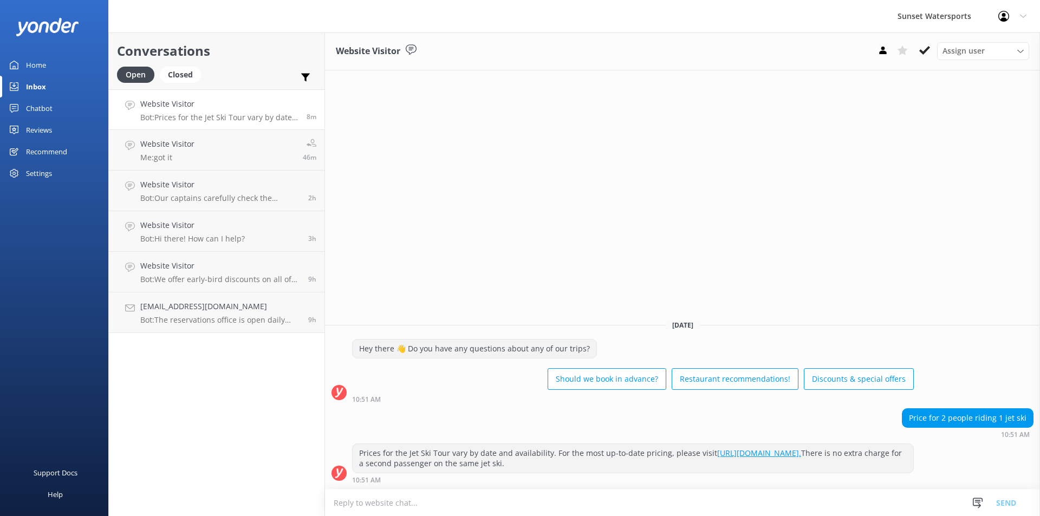
click at [390, 507] on textarea at bounding box center [682, 503] width 715 height 27
type textarea "W"
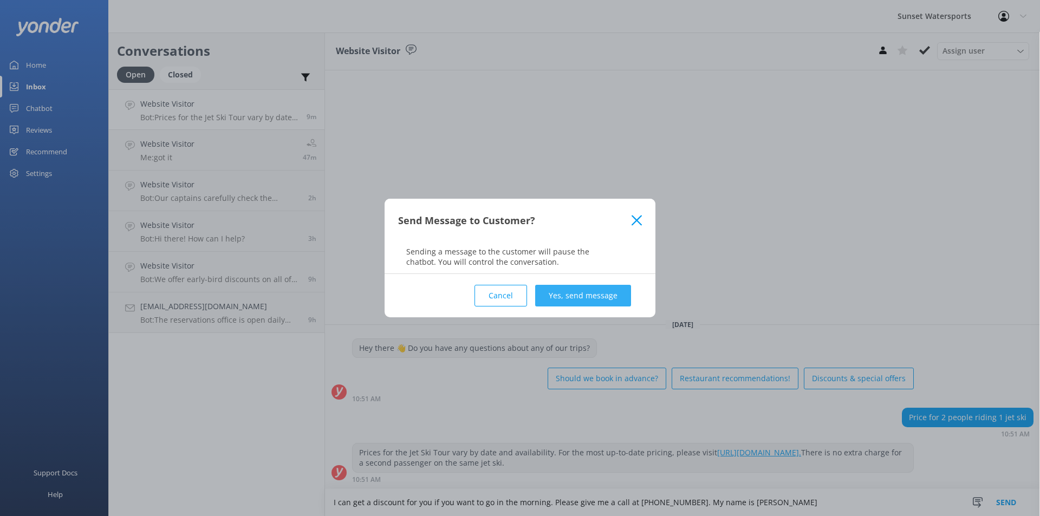
type textarea "I can get a discount for you if you want to go in the morning. Please give me a…"
drag, startPoint x: 567, startPoint y: 294, endPoint x: 560, endPoint y: 295, distance: 7.1
click at [566, 294] on button "Yes, send message" at bounding box center [583, 296] width 96 height 22
